Goal: Entertainment & Leisure: Consume media (video, audio)

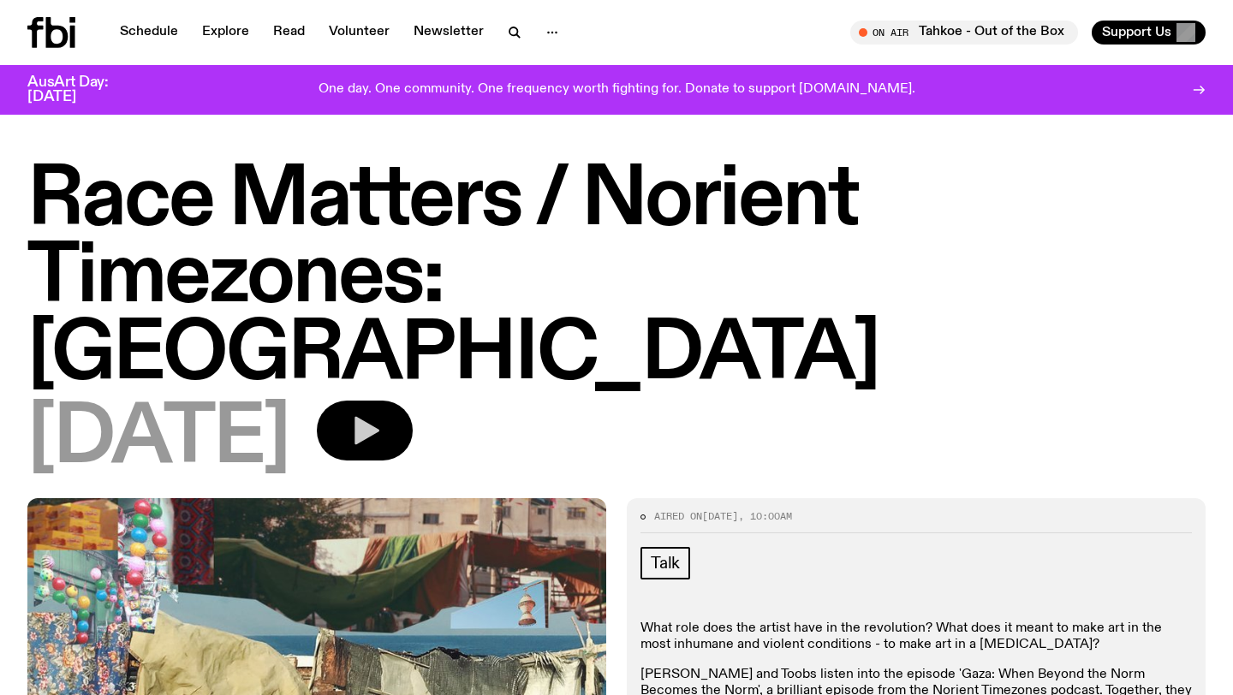
click at [413, 401] on button "button" at bounding box center [365, 431] width 96 height 60
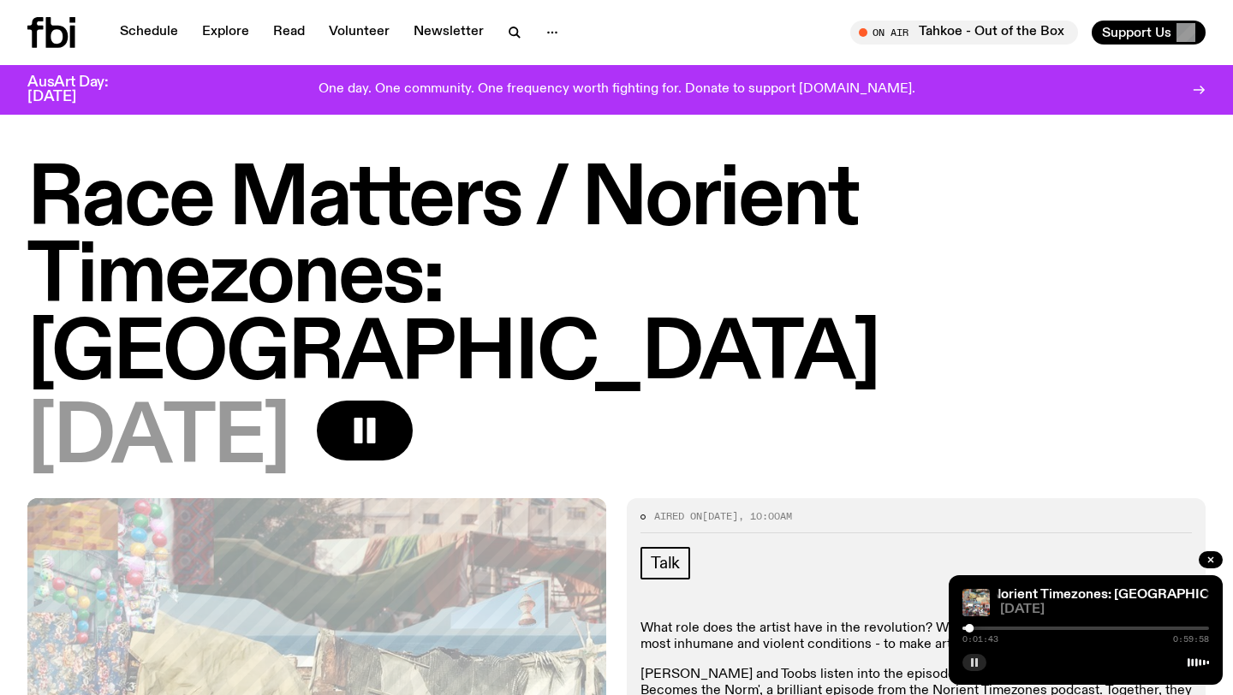
click at [511, 532] on rect "button" at bounding box center [972, 663] width 3 height 9
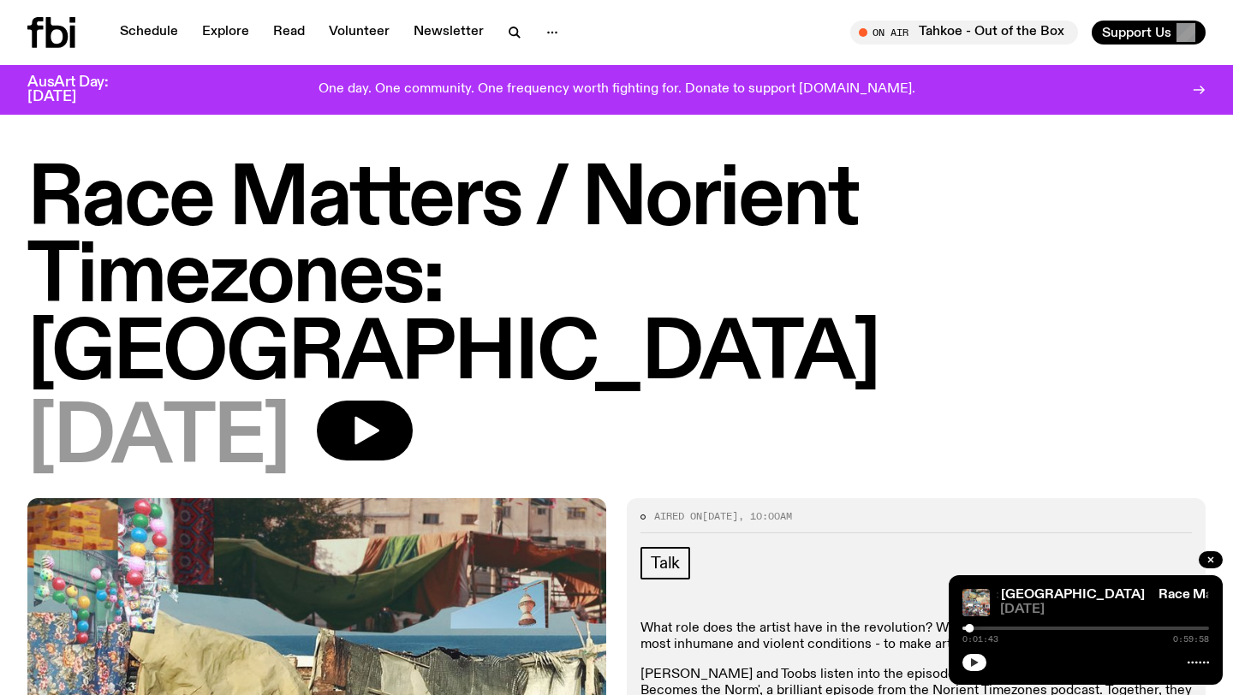
click at [511, 532] on button "button" at bounding box center [975, 662] width 24 height 17
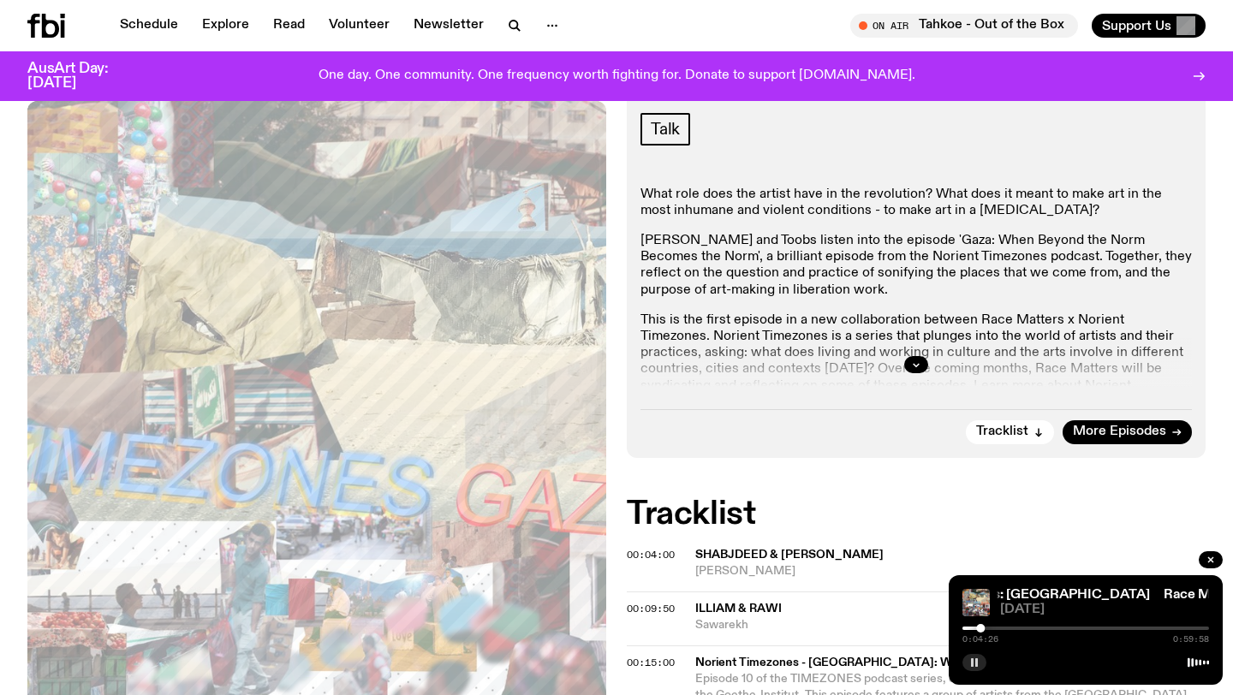
scroll to position [428, 0]
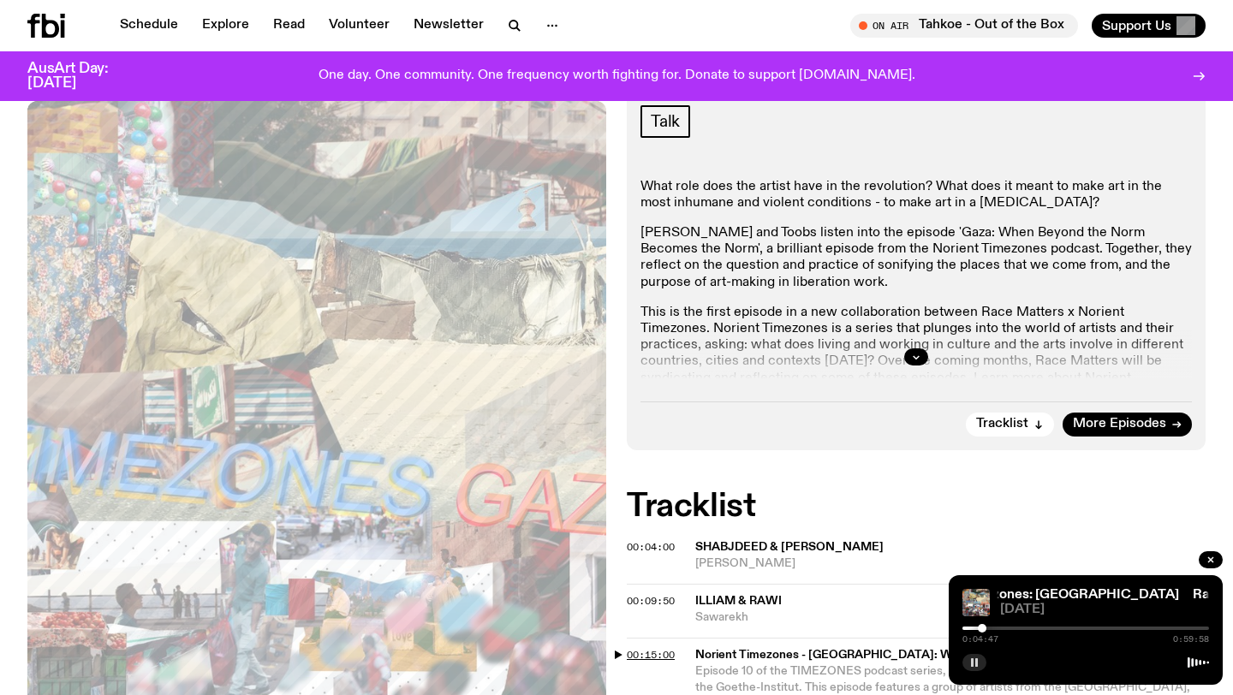
click at [511, 532] on span "00:15:00" at bounding box center [651, 655] width 48 height 14
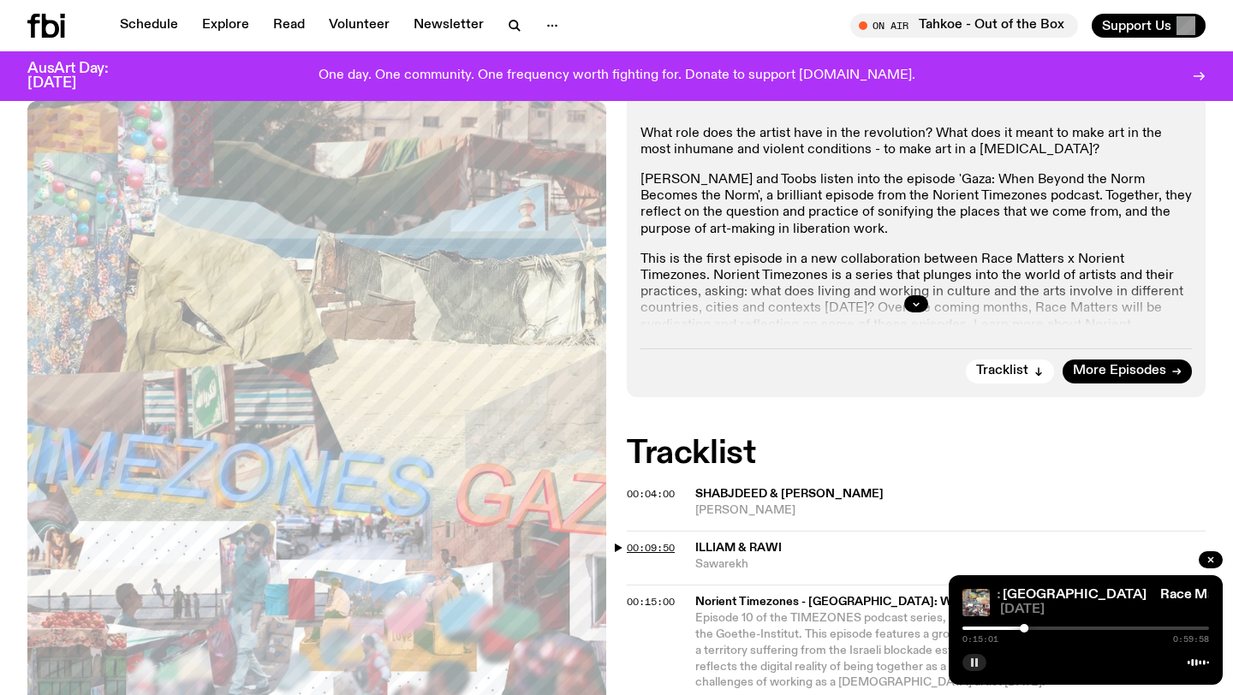
click at [511, 532] on span "00:09:50" at bounding box center [651, 548] width 48 height 14
click at [511, 532] on div at bounding box center [1086, 628] width 247 height 3
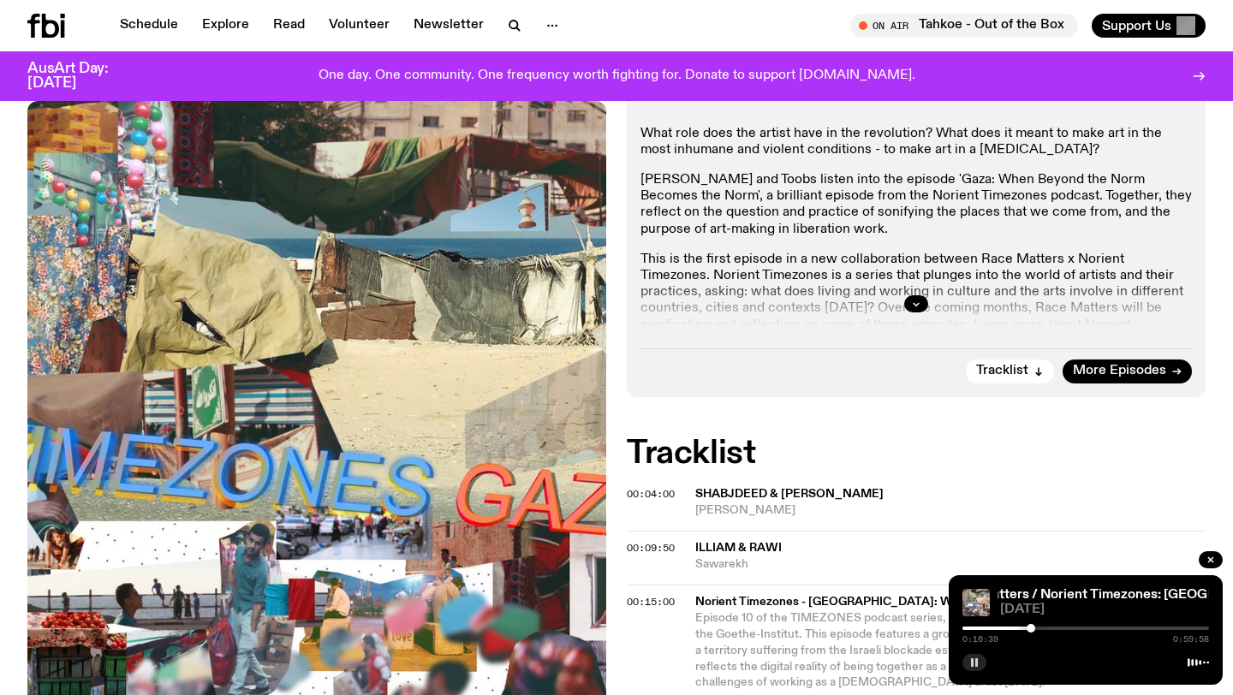
click at [511, 532] on div "0:16:39 0:59:58" at bounding box center [1086, 634] width 247 height 21
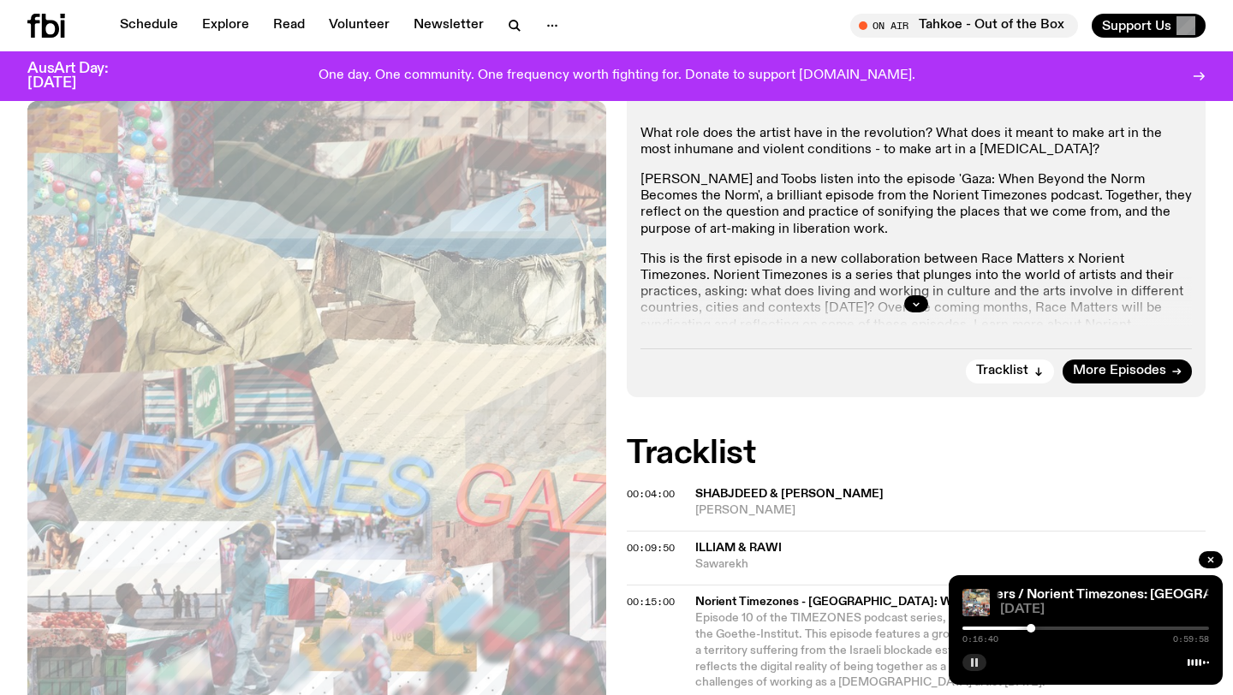
click at [511, 532] on div at bounding box center [908, 628] width 247 height 3
click at [511, 532] on div at bounding box center [895, 628] width 247 height 3
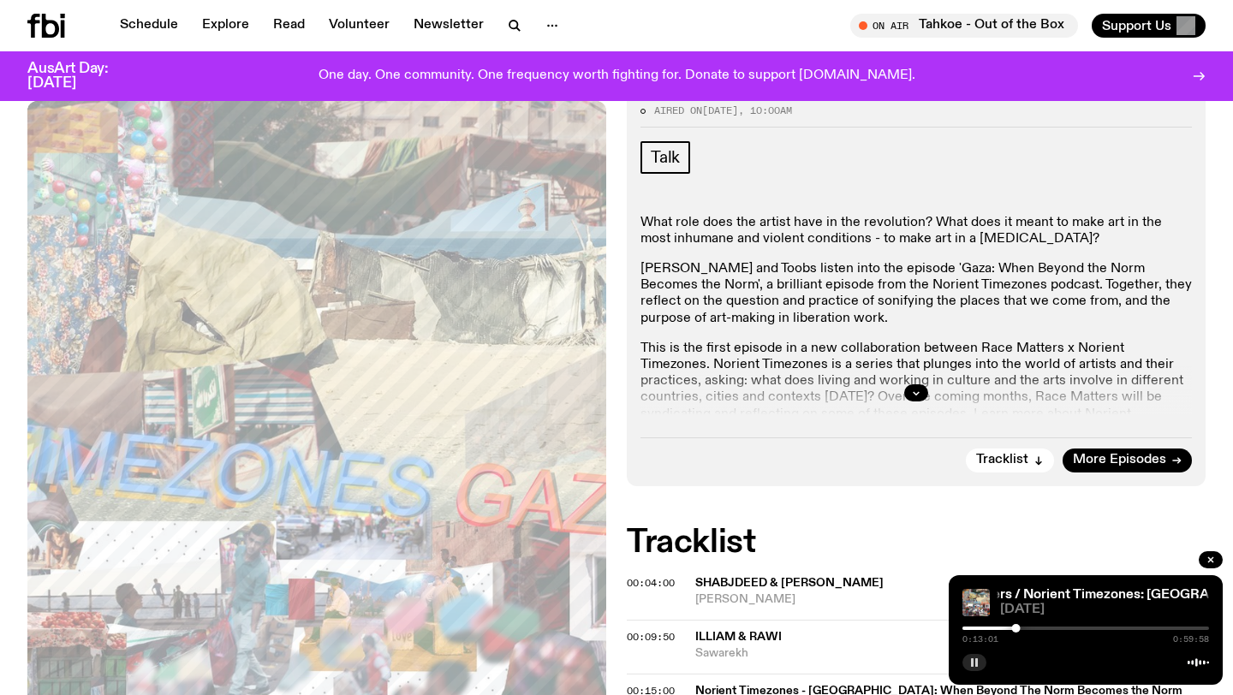
scroll to position [377, 0]
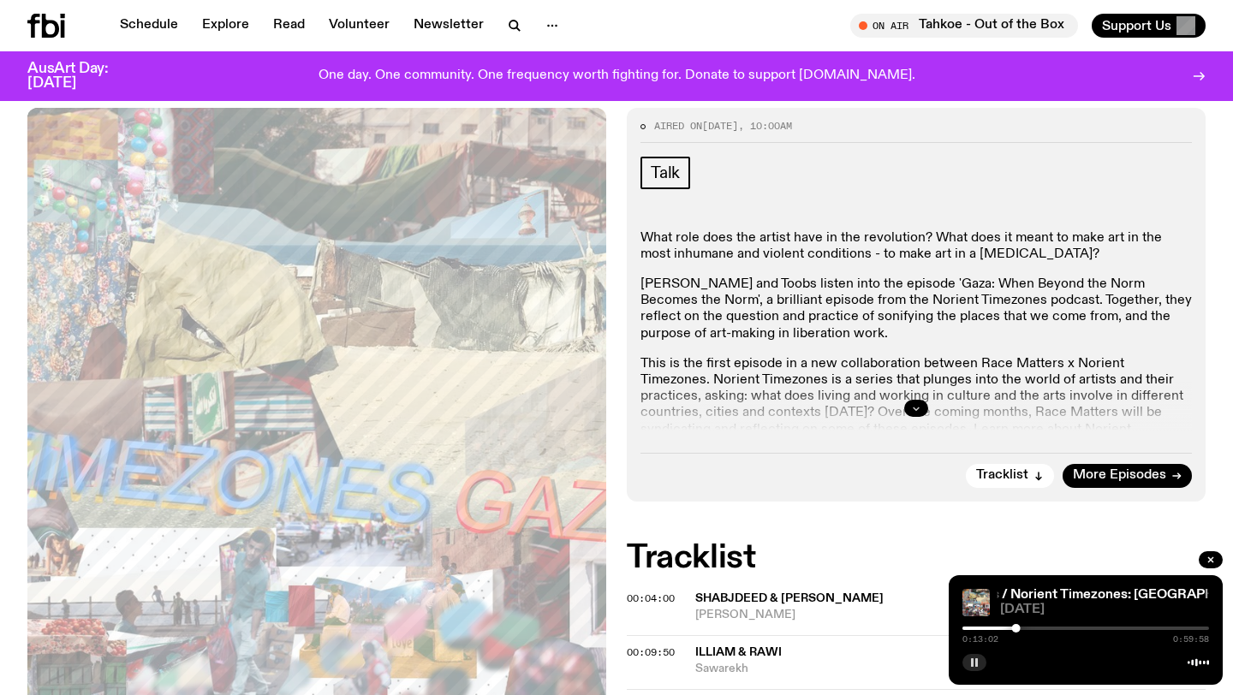
click at [511, 403] on icon "button" at bounding box center [916, 408] width 10 height 10
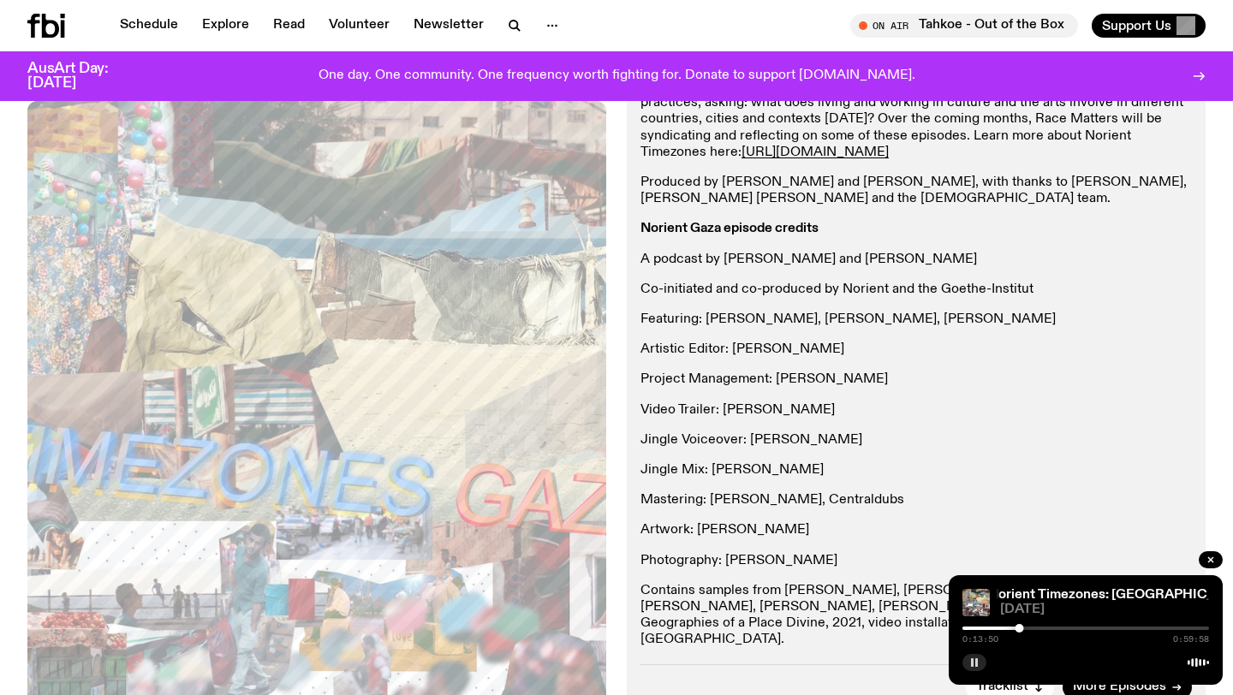
scroll to position [675, 0]
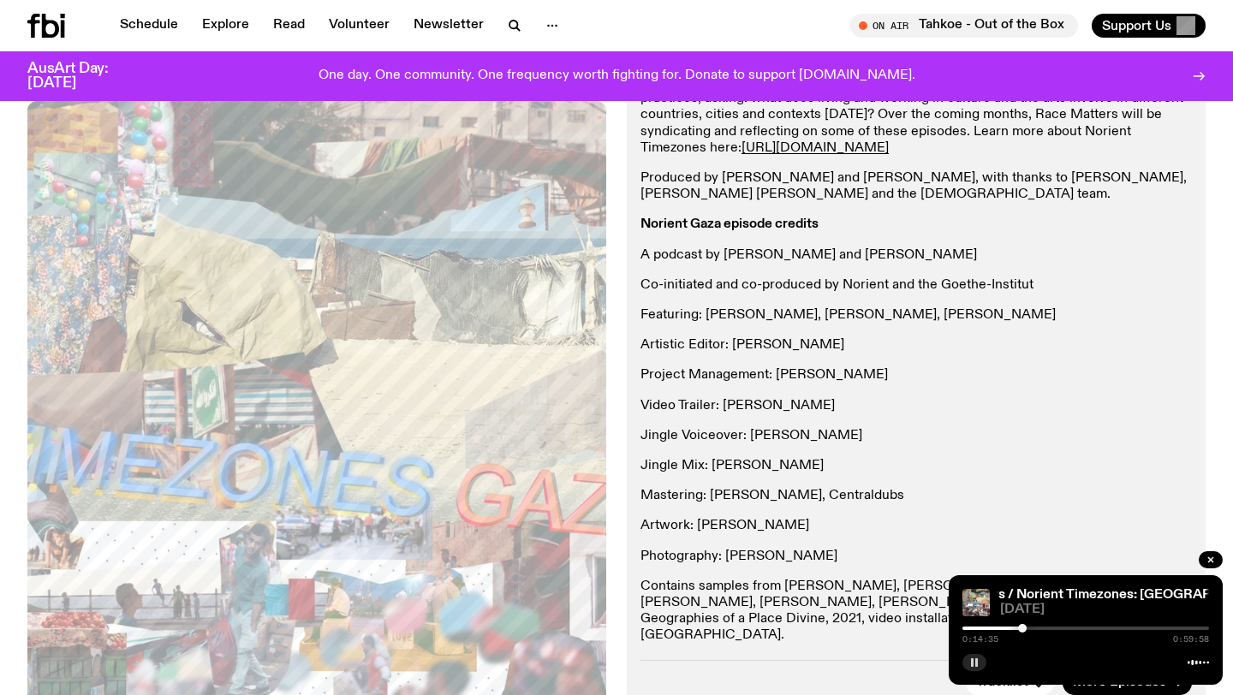
click at [511, 398] on p "Video Trailer: [PERSON_NAME]" at bounding box center [917, 406] width 552 height 16
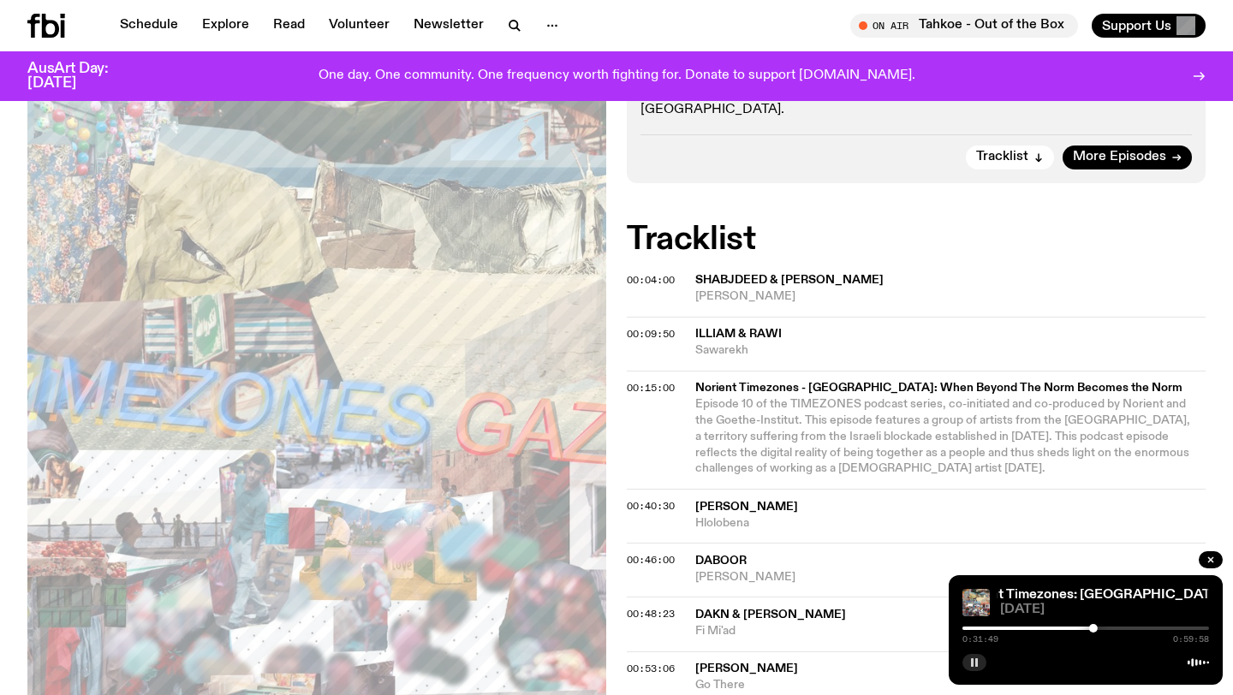
scroll to position [1233, 0]
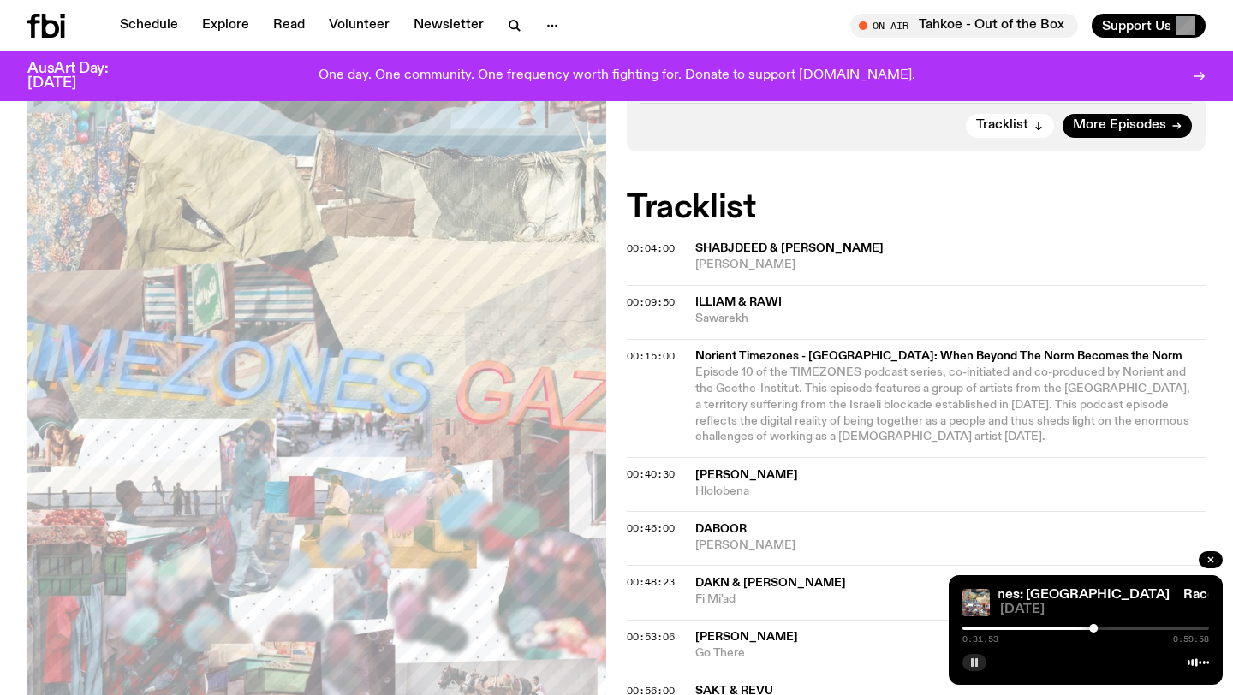
click at [511, 396] on div "Aired on [DATE] 10:00am Talk What role does the artist have in the revolution? …" at bounding box center [616, 51] width 1233 height 1599
click at [511, 532] on div at bounding box center [1093, 628] width 9 height 9
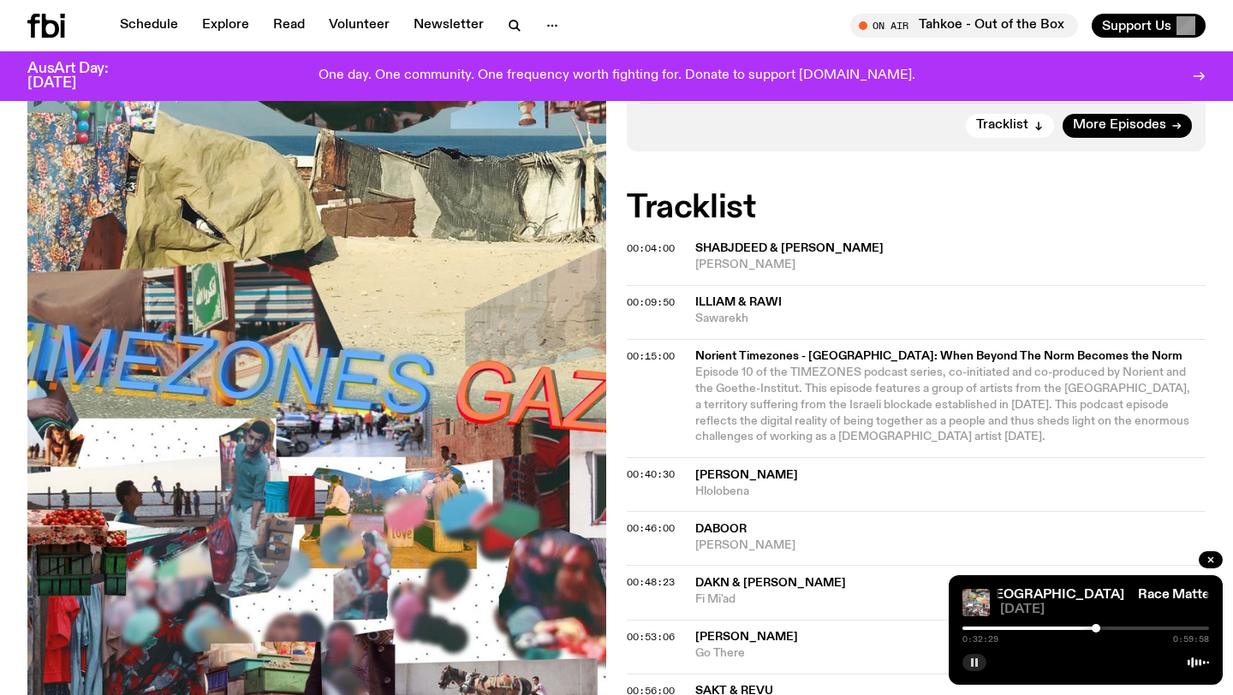
click at [511, 532] on div "0:32:29 0:59:58" at bounding box center [1086, 634] width 247 height 21
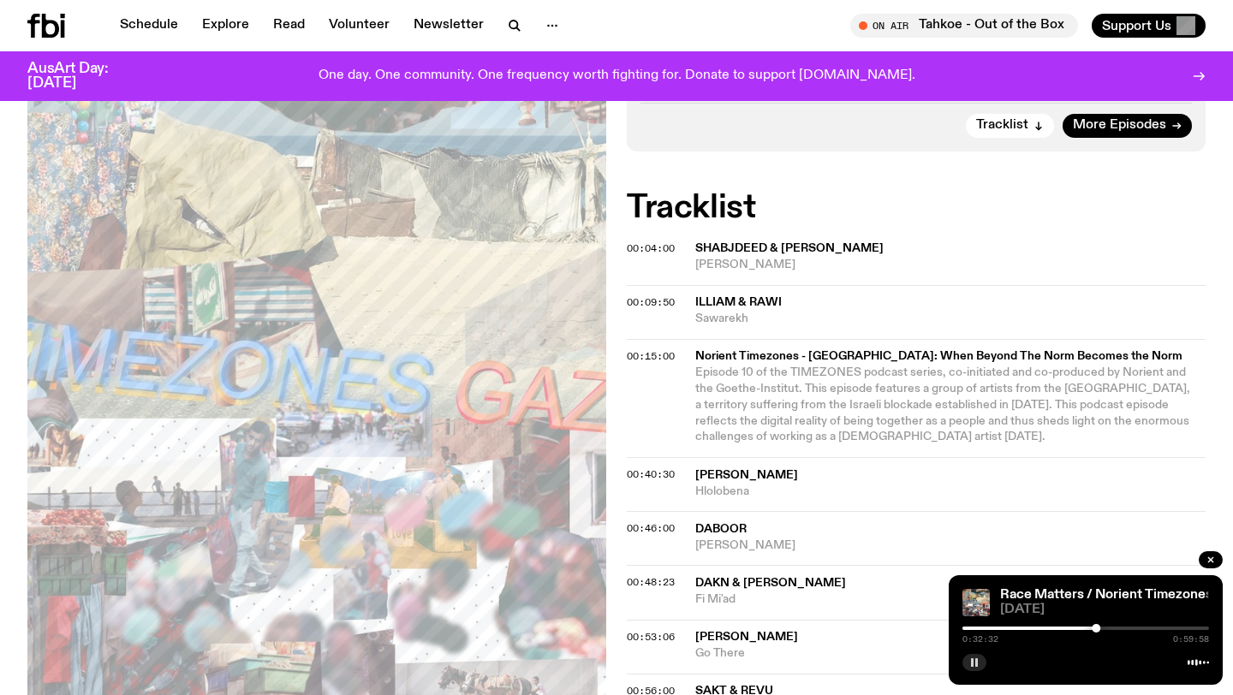
click at [511, 532] on div at bounding box center [1096, 628] width 9 height 9
click at [511, 532] on div at bounding box center [1103, 628] width 9 height 9
click at [511, 532] on div at bounding box center [1105, 628] width 9 height 9
click at [511, 532] on div at bounding box center [1107, 628] width 9 height 9
click at [511, 532] on div at bounding box center [1109, 628] width 9 height 9
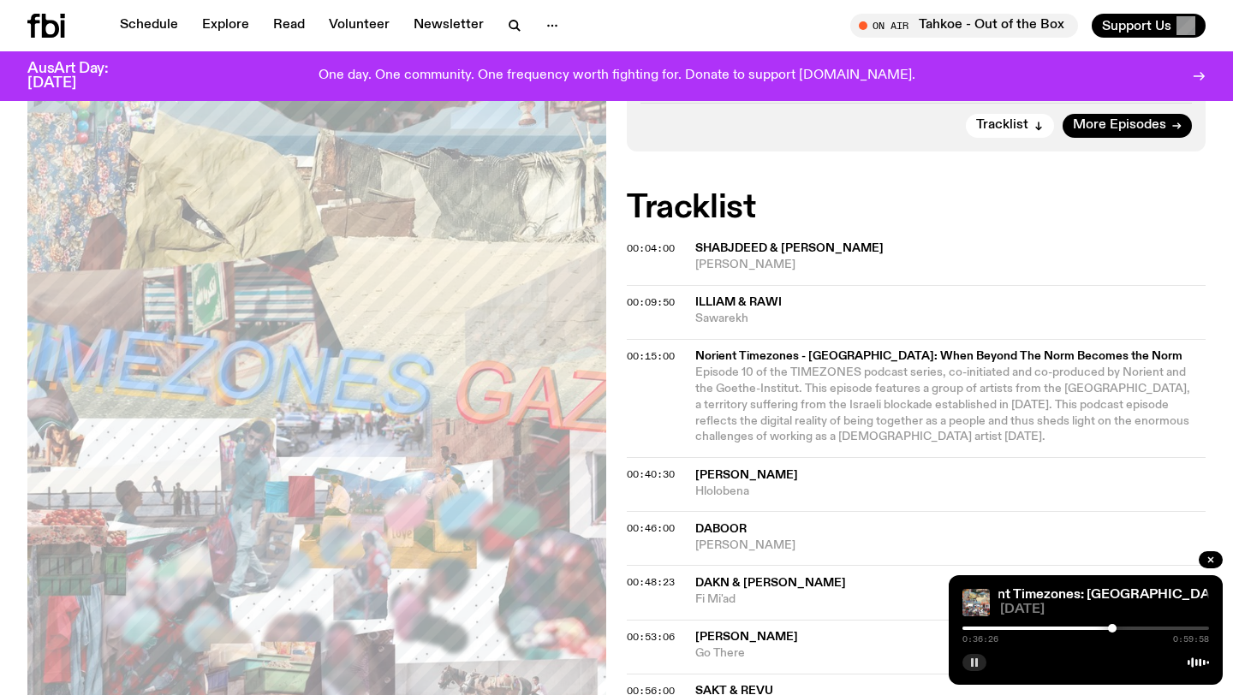
click at [511, 532] on div at bounding box center [1112, 628] width 9 height 9
click at [511, 532] on div at bounding box center [1115, 628] width 9 height 9
click at [511, 532] on div at bounding box center [1118, 628] width 9 height 9
click at [511, 532] on div at bounding box center [1086, 628] width 247 height 3
click at [511, 532] on div at bounding box center [1123, 628] width 9 height 9
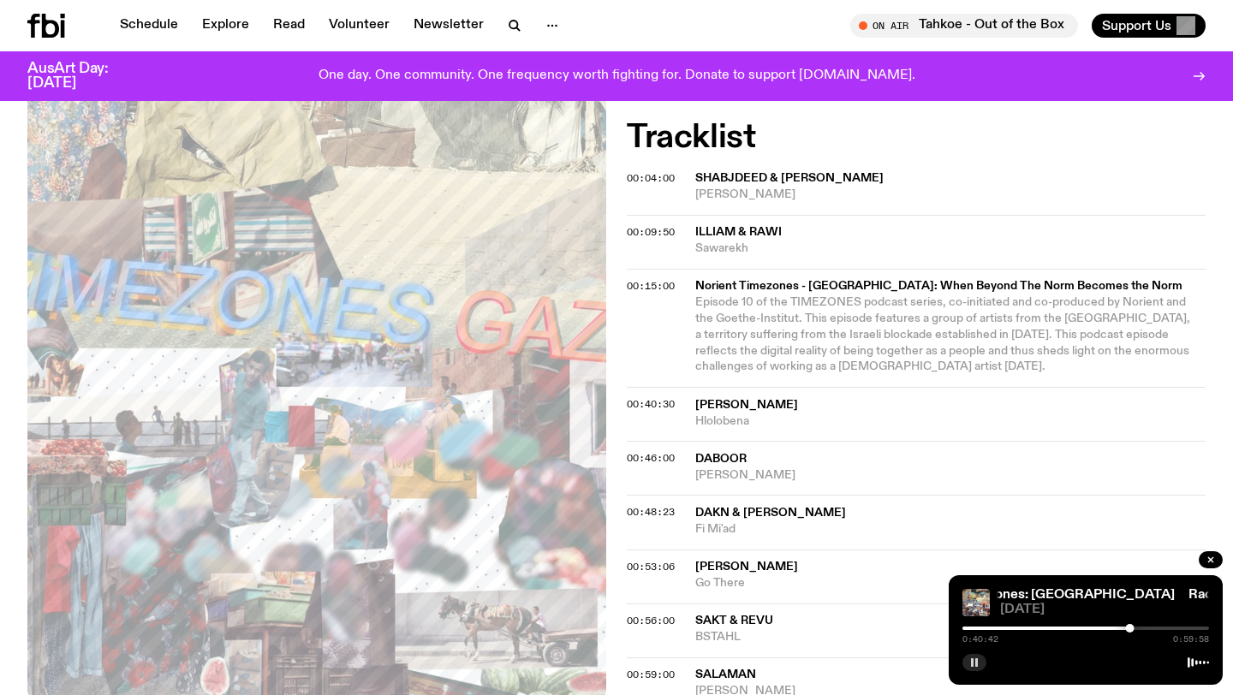
scroll to position [1345, 0]
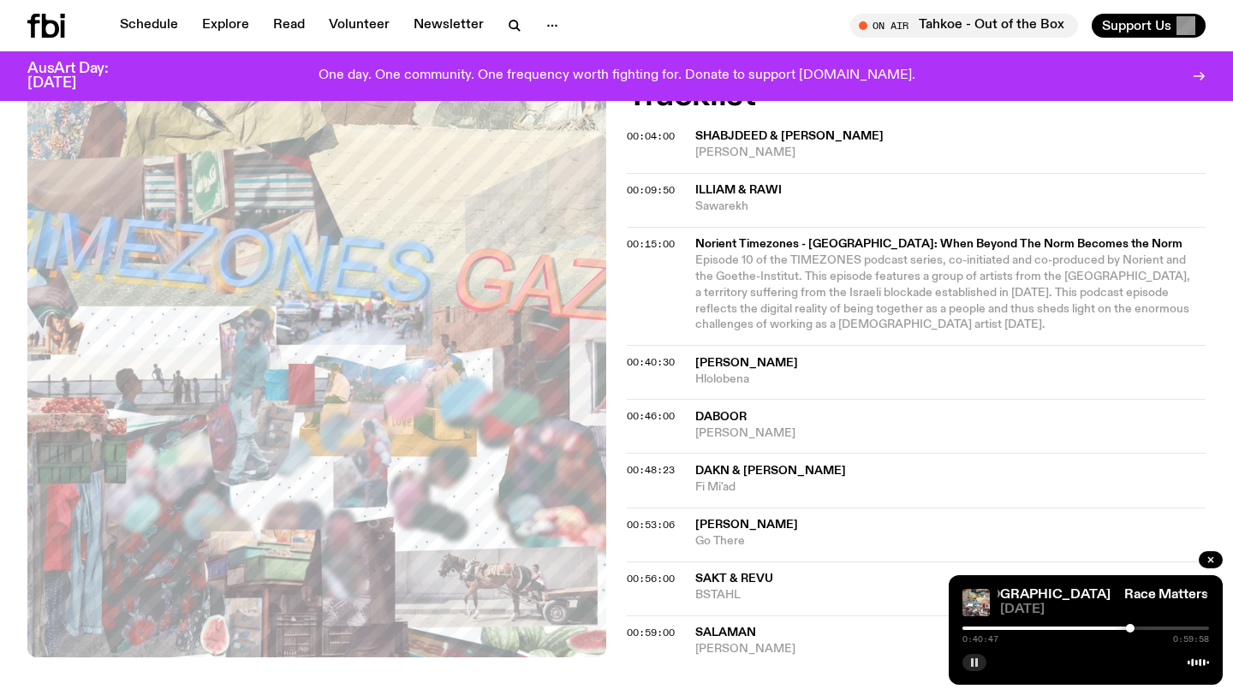
click at [511, 532] on div at bounding box center [1086, 628] width 247 height 3
click at [511, 532] on div at bounding box center [1140, 628] width 9 height 9
click at [511, 532] on div at bounding box center [1016, 628] width 247 height 3
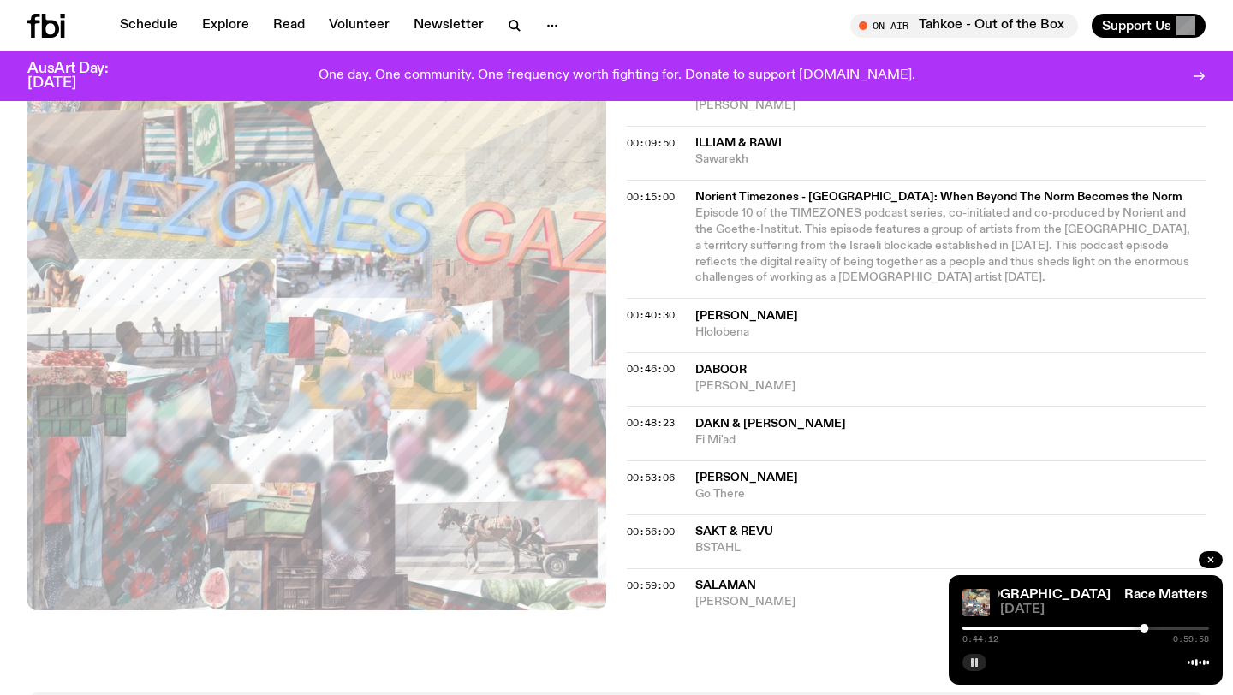
scroll to position [1495, 0]
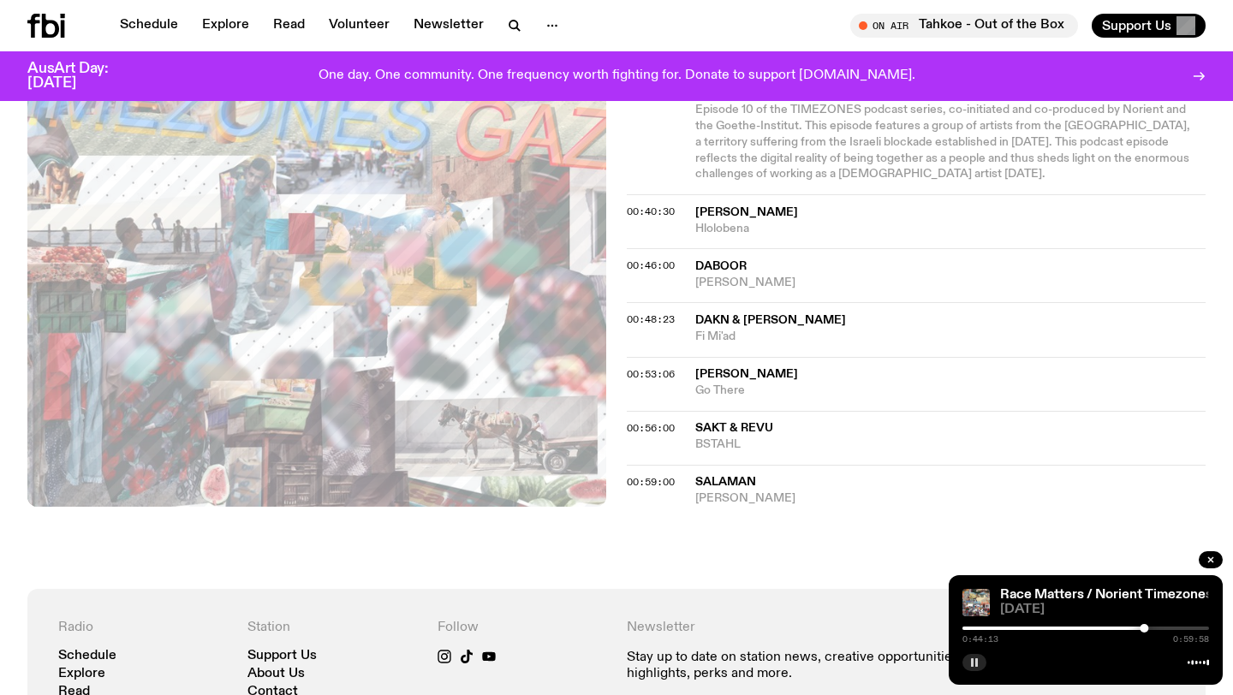
click at [511, 532] on rect "button" at bounding box center [977, 663] width 3 height 9
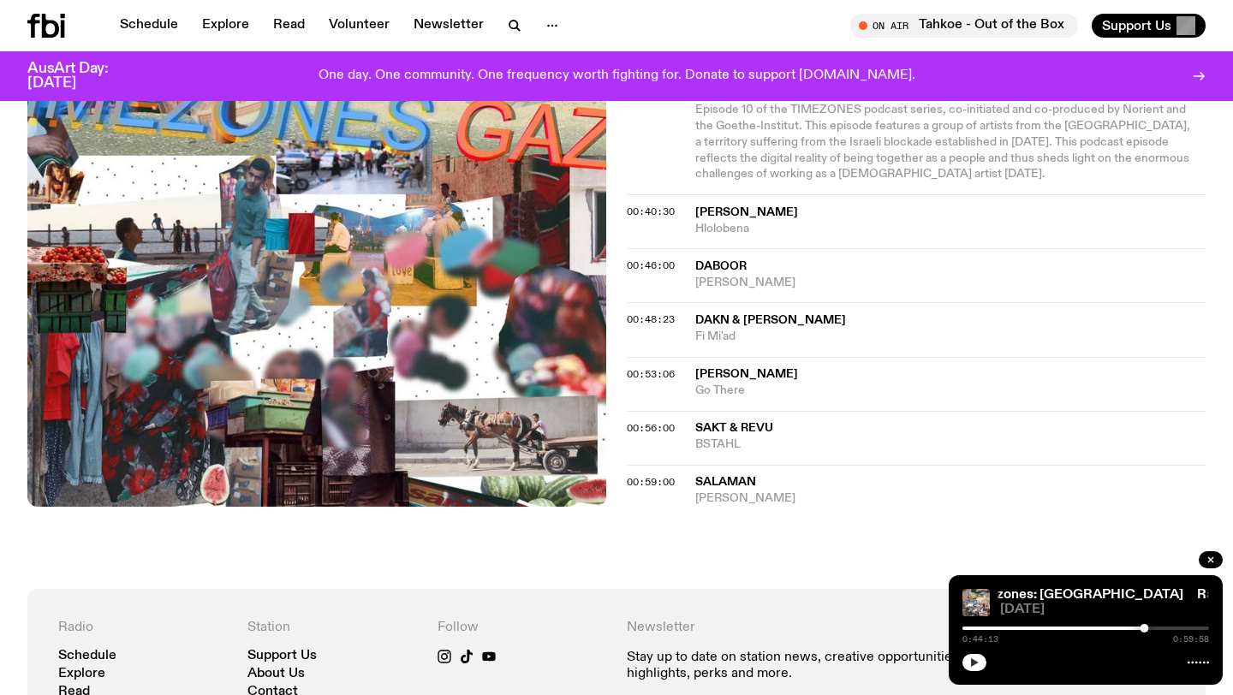
click at [511, 532] on button "button" at bounding box center [975, 662] width 24 height 17
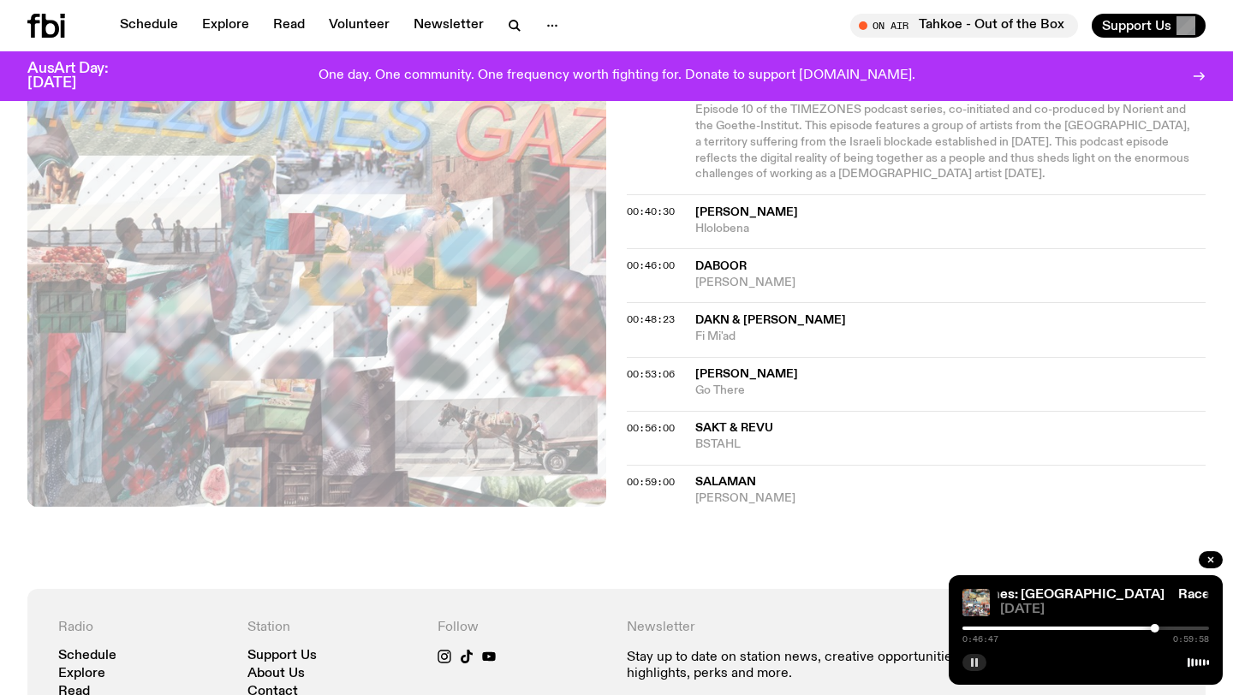
click at [511, 532] on div "0:46:47 0:59:58" at bounding box center [1086, 634] width 247 height 21
click at [511, 532] on div "0:46:48 0:59:58" at bounding box center [1086, 634] width 247 height 21
click at [511, 532] on div "0:46:49 0:59:58" at bounding box center [1086, 634] width 247 height 21
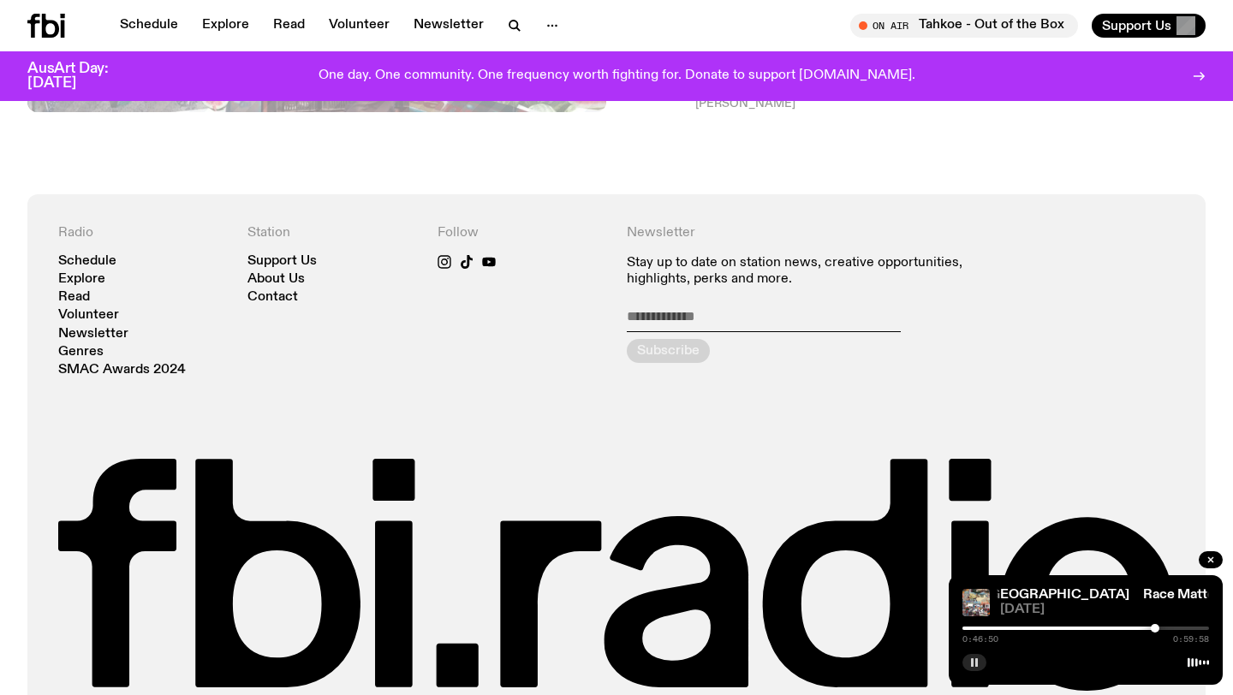
scroll to position [1919, 0]
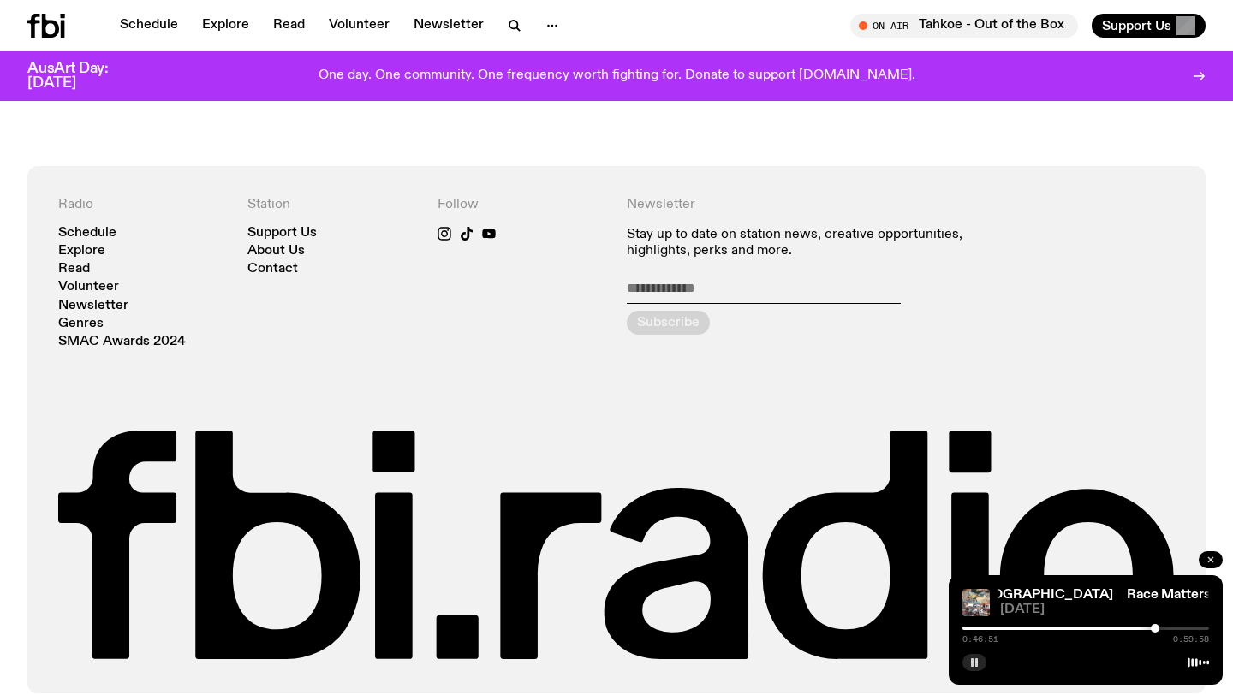
click at [511, 532] on icon "button" at bounding box center [1211, 560] width 10 height 10
